Goal: Task Accomplishment & Management: Manage account settings

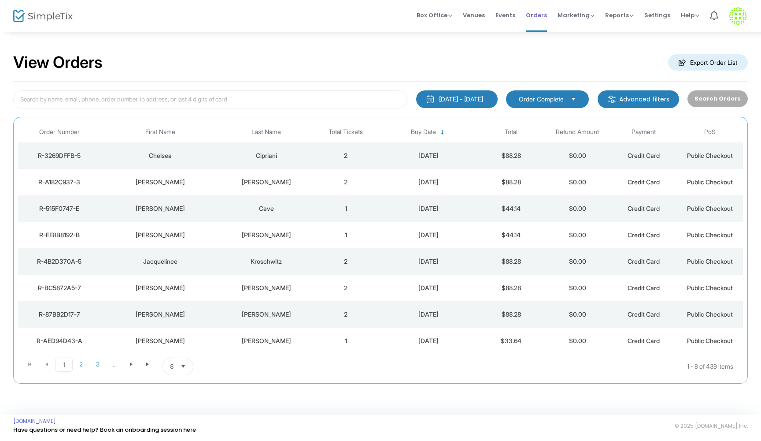
click at [539, 12] on span "Orders" at bounding box center [536, 15] width 21 height 22
click at [303, 154] on div "[PERSON_NAME]" at bounding box center [266, 155] width 88 height 9
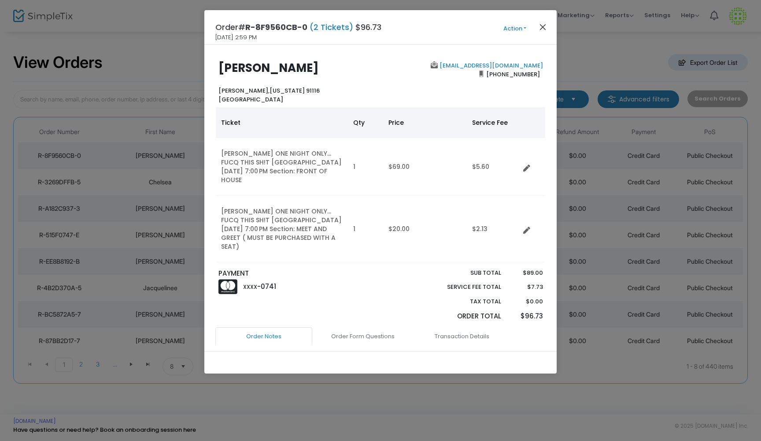
click at [545, 27] on button "Close" at bounding box center [543, 26] width 11 height 11
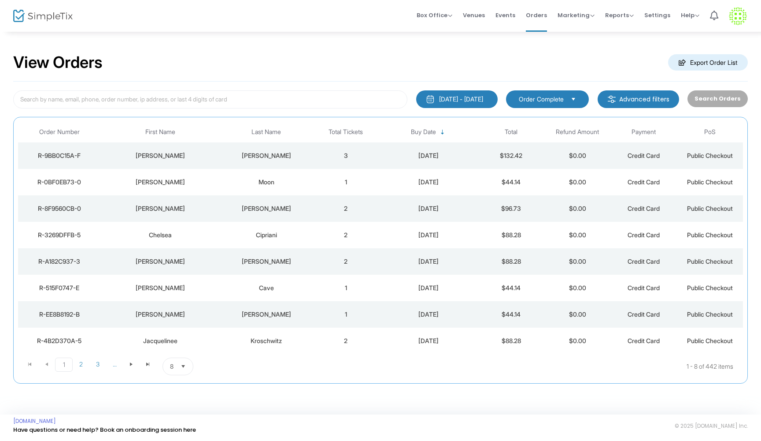
click at [301, 178] on div "Moon" at bounding box center [266, 182] width 88 height 9
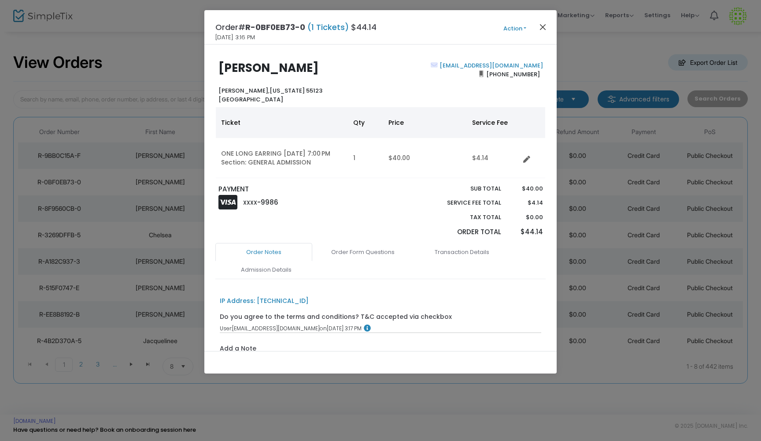
click at [542, 25] on button "Close" at bounding box center [543, 26] width 11 height 11
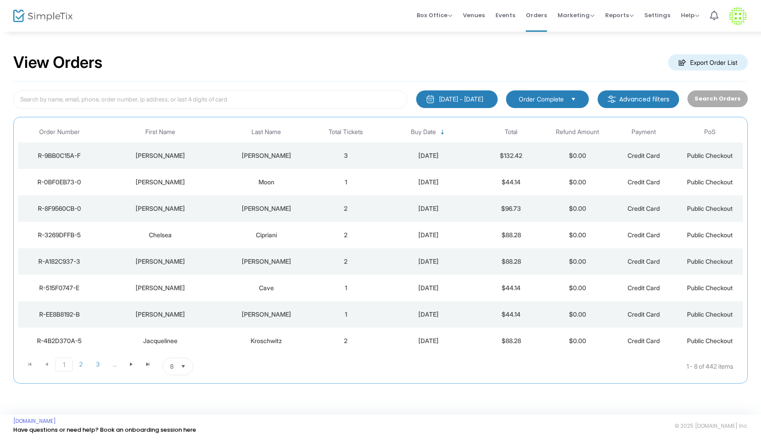
click at [314, 151] on td "3" at bounding box center [346, 155] width 66 height 26
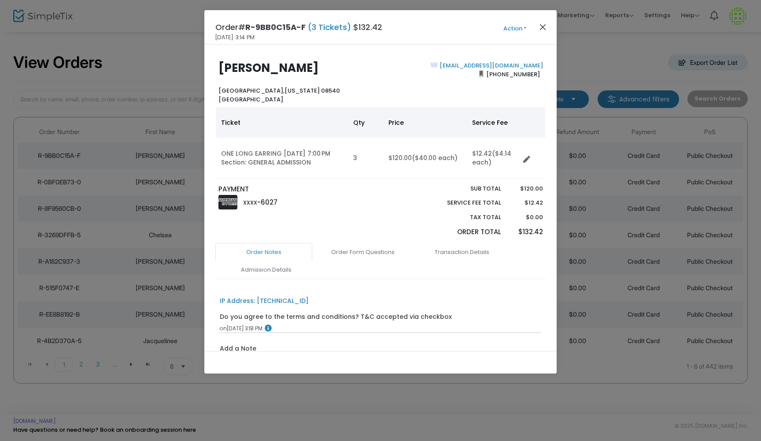
click at [543, 26] on button "Close" at bounding box center [543, 26] width 11 height 11
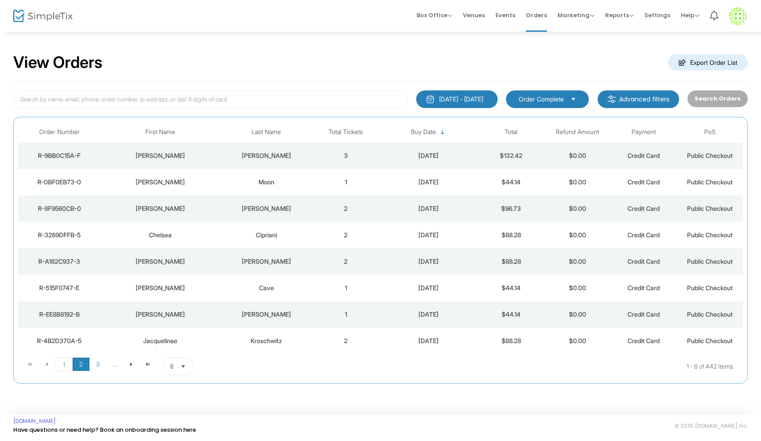
click at [83, 362] on span "2" at bounding box center [81, 363] width 17 height 13
click at [47, 365] on span "Go to the previous page" at bounding box center [46, 363] width 7 height 7
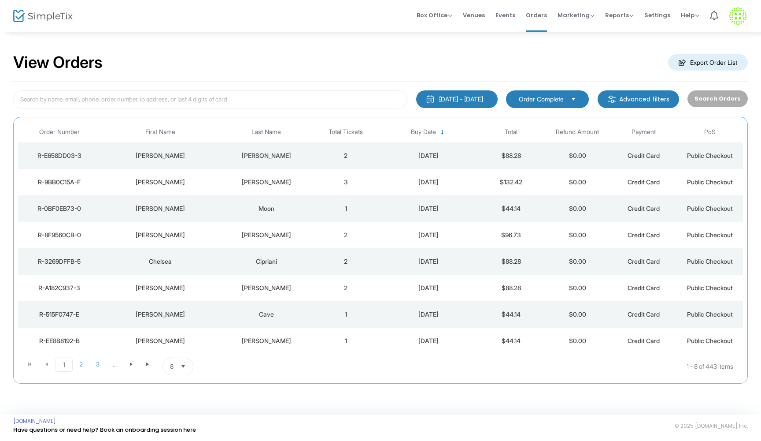
click at [301, 148] on td "[PERSON_NAME]" at bounding box center [266, 155] width 93 height 26
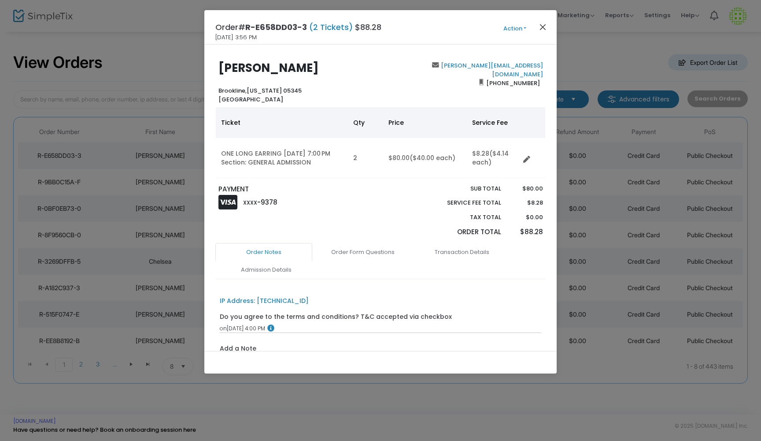
click at [540, 25] on button "Close" at bounding box center [543, 26] width 11 height 11
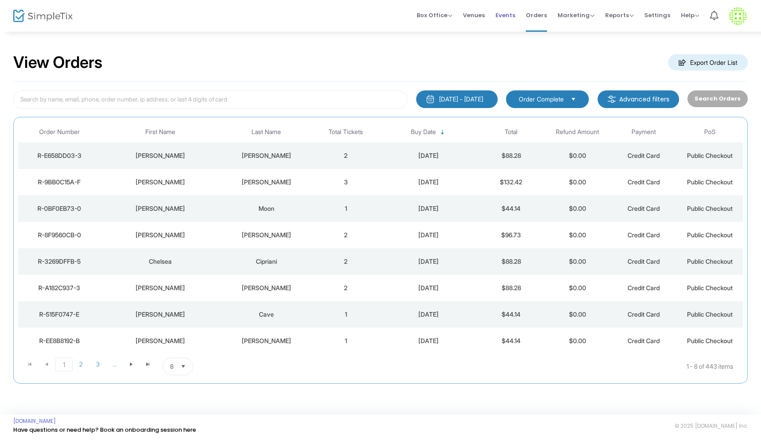
click at [505, 14] on span "Events" at bounding box center [506, 15] width 20 height 22
